Goal: Find specific page/section: Find specific page/section

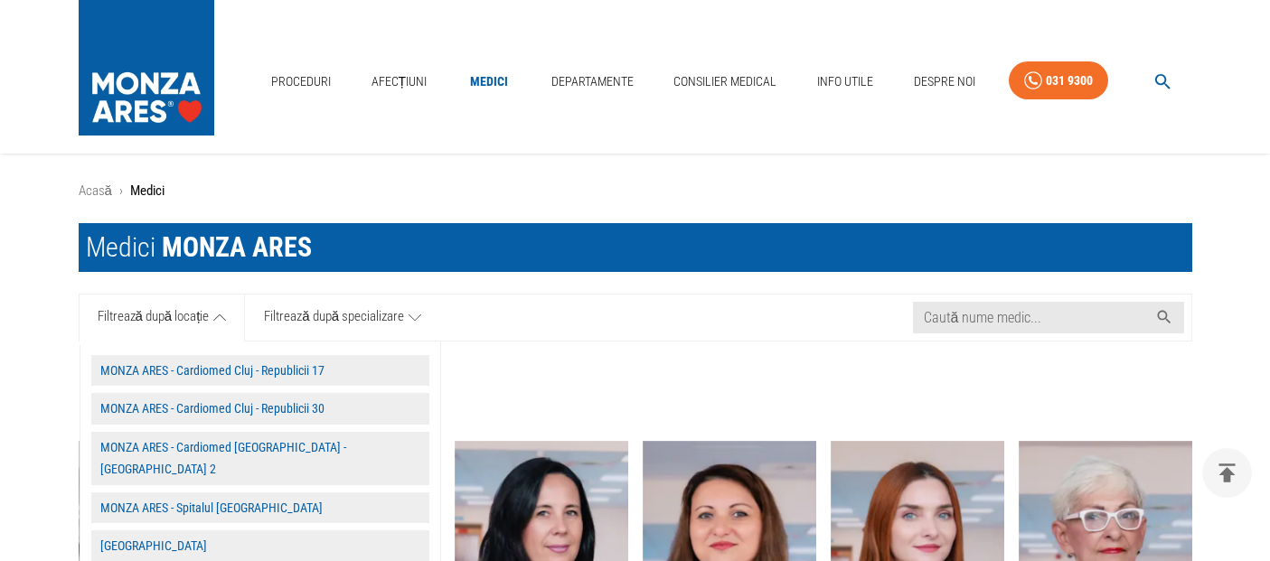
click at [215, 493] on button "MONZA ARES - Spitalul [GEOGRAPHIC_DATA]" at bounding box center [260, 509] width 338 height 32
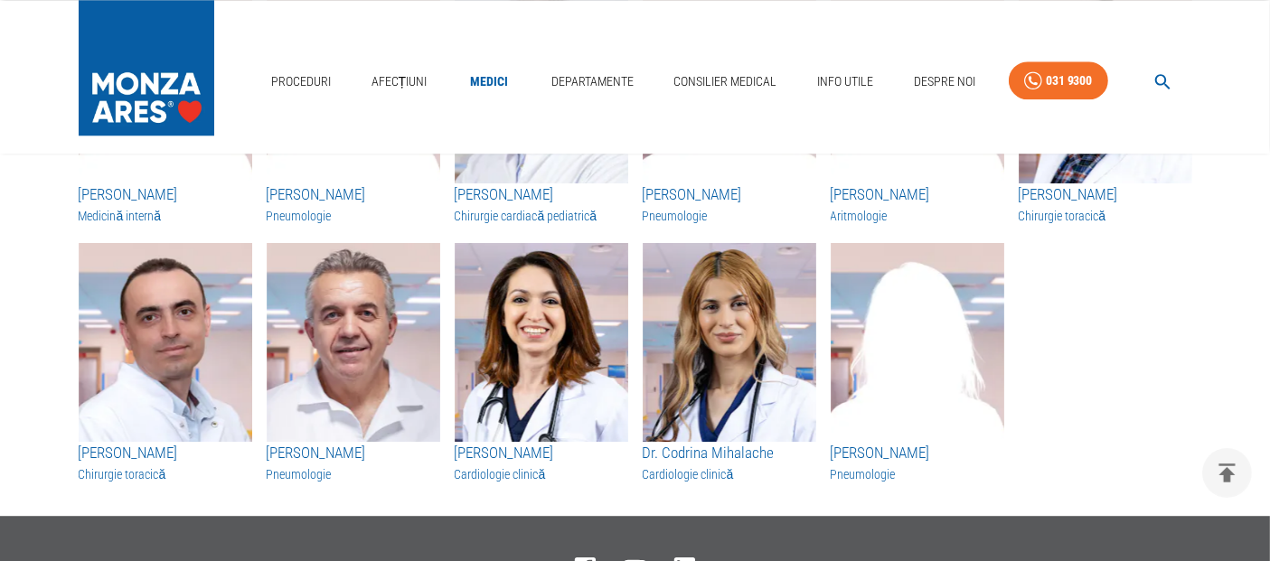
scroll to position [4921, 0]
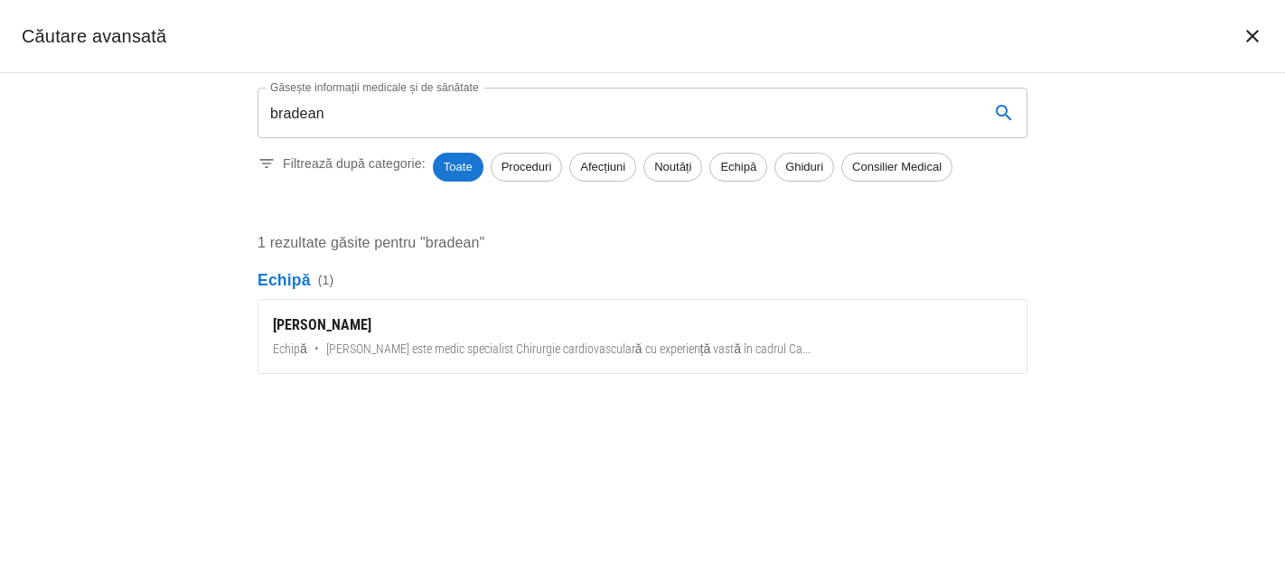
click at [377, 334] on div "[PERSON_NAME]" at bounding box center [642, 326] width 739 height 22
